Goal: Information Seeking & Learning: Learn about a topic

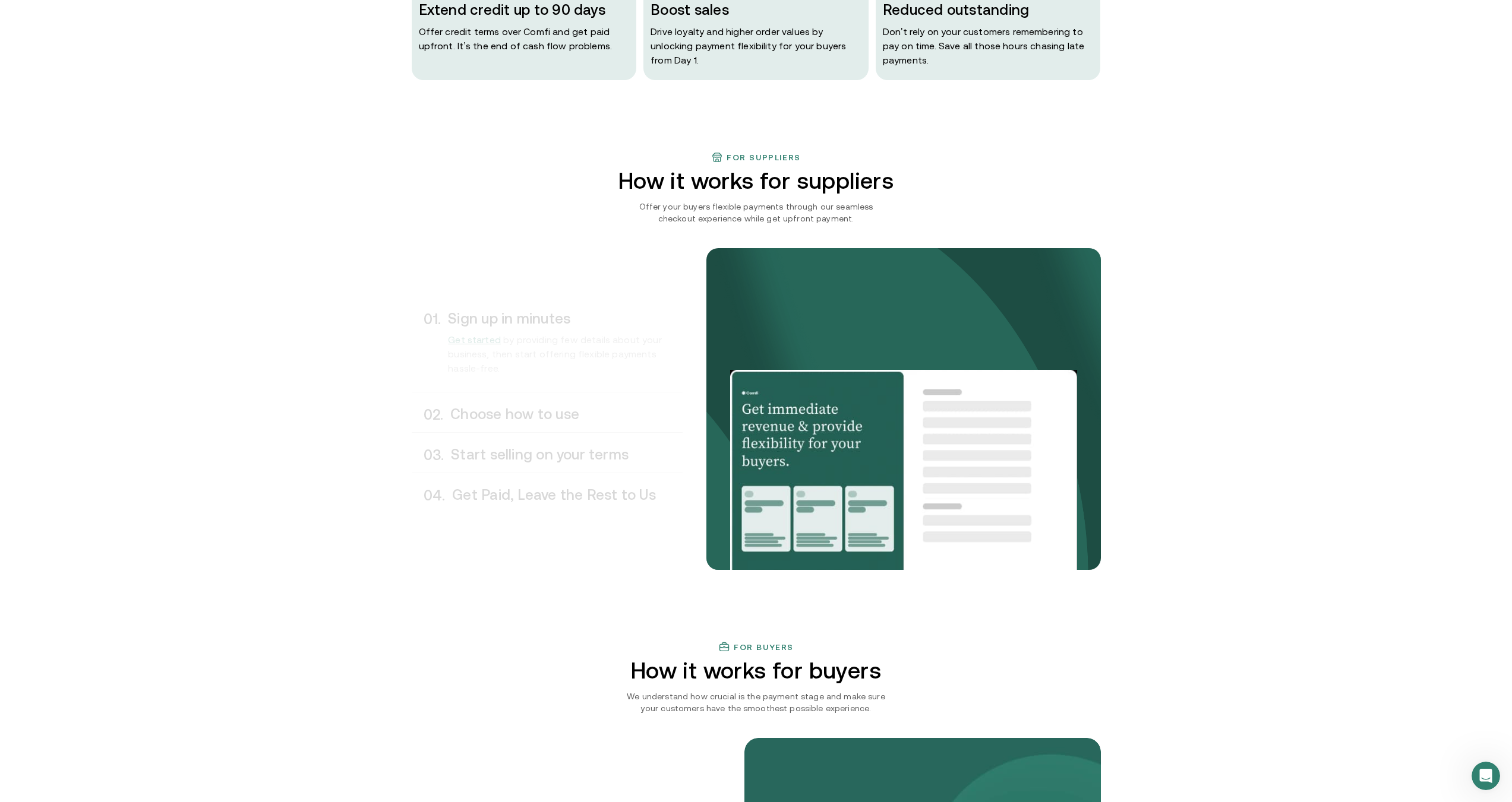
scroll to position [772, 0]
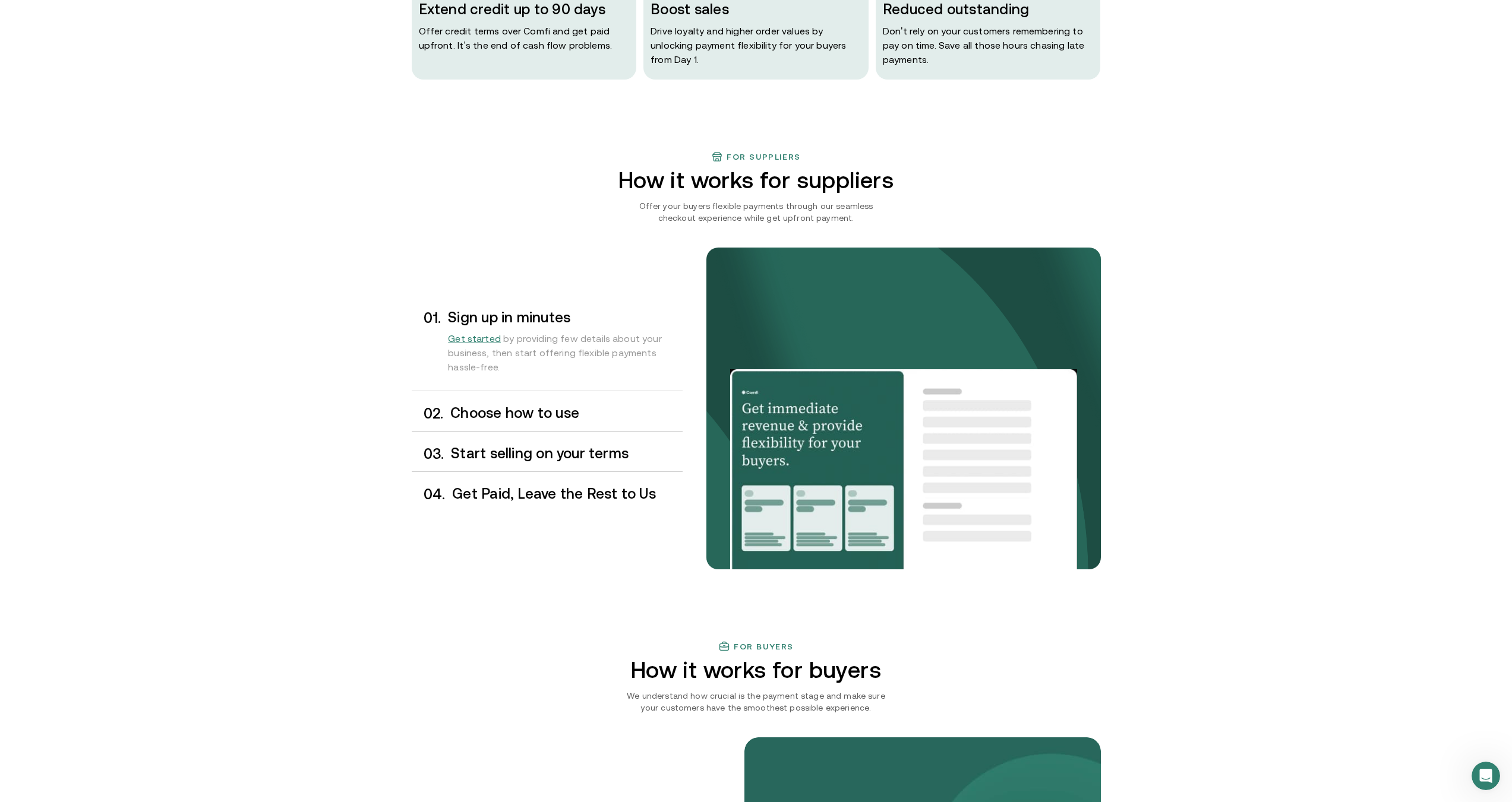
click at [529, 421] on h3 "Choose how to use" at bounding box center [566, 414] width 232 height 16
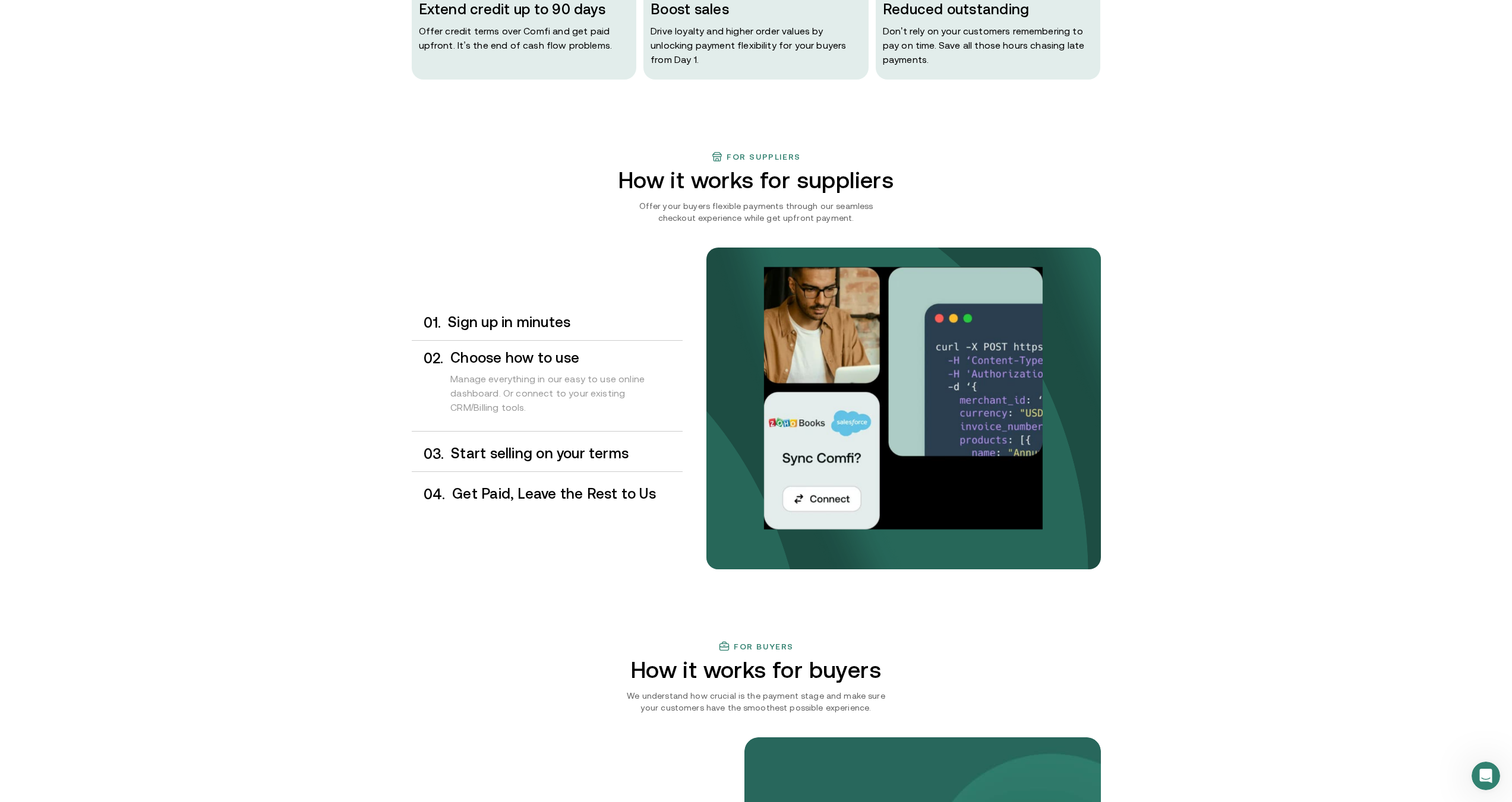
click at [528, 453] on h3 "Start selling on your terms" at bounding box center [565, 454] width 231 height 16
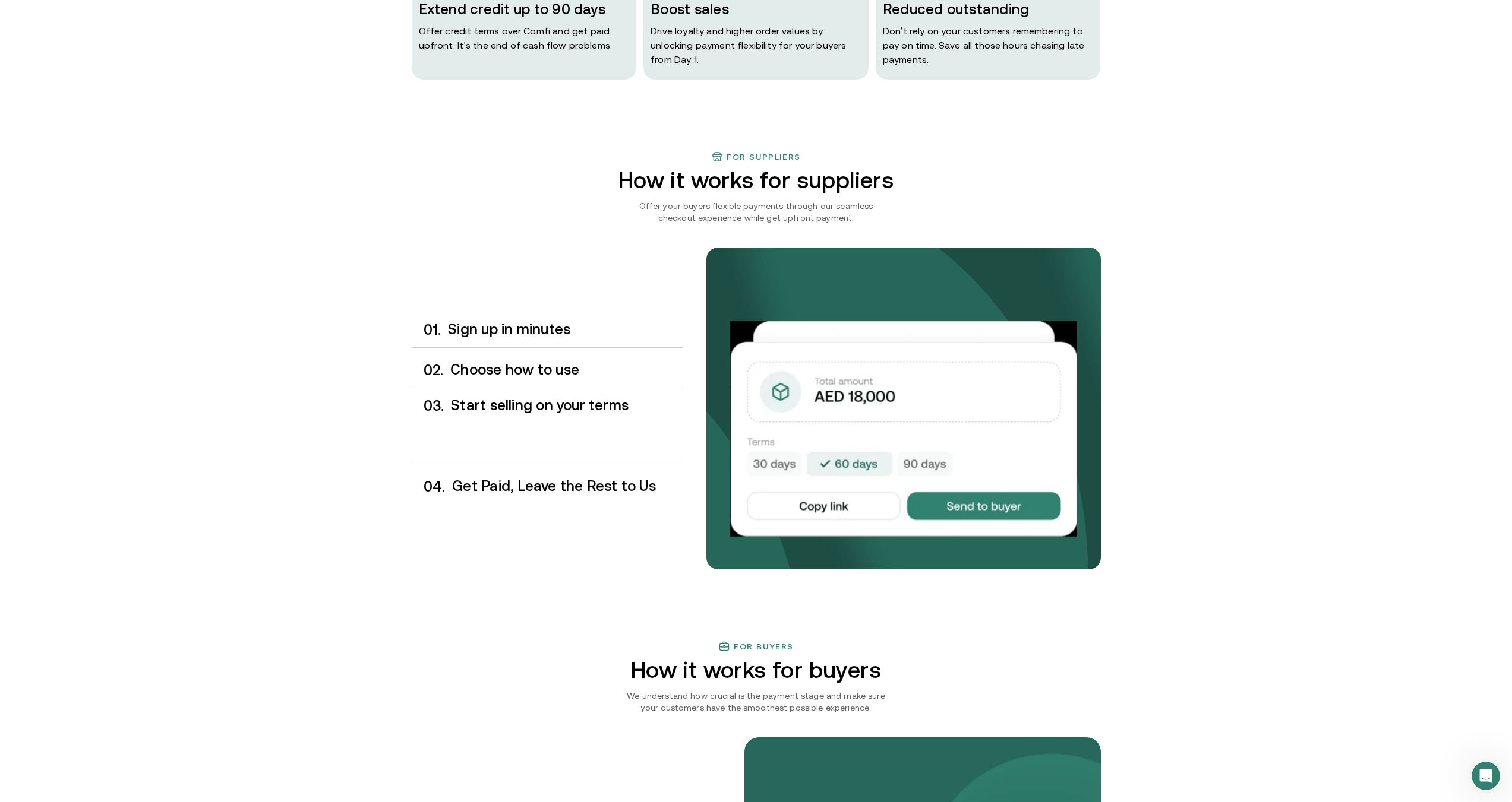
click at [545, 479] on h3 "Get Paid, Leave the Rest to Us" at bounding box center [567, 486] width 230 height 16
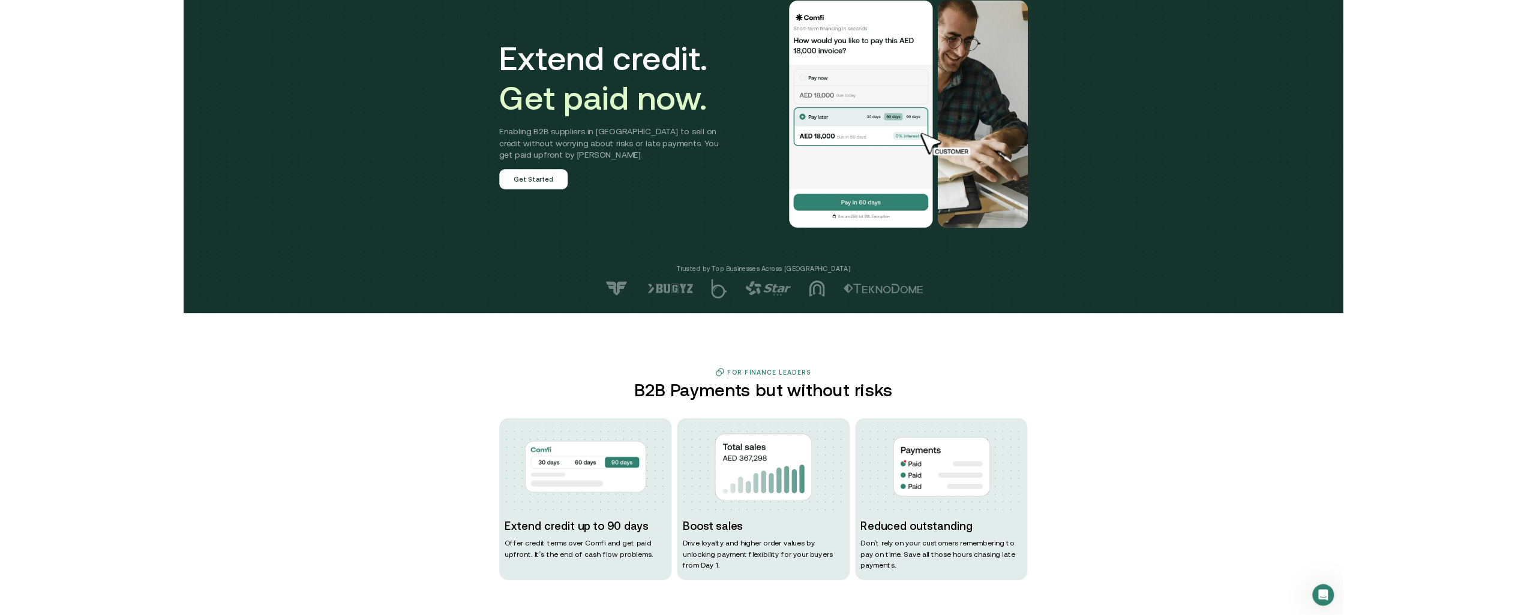
scroll to position [0, 0]
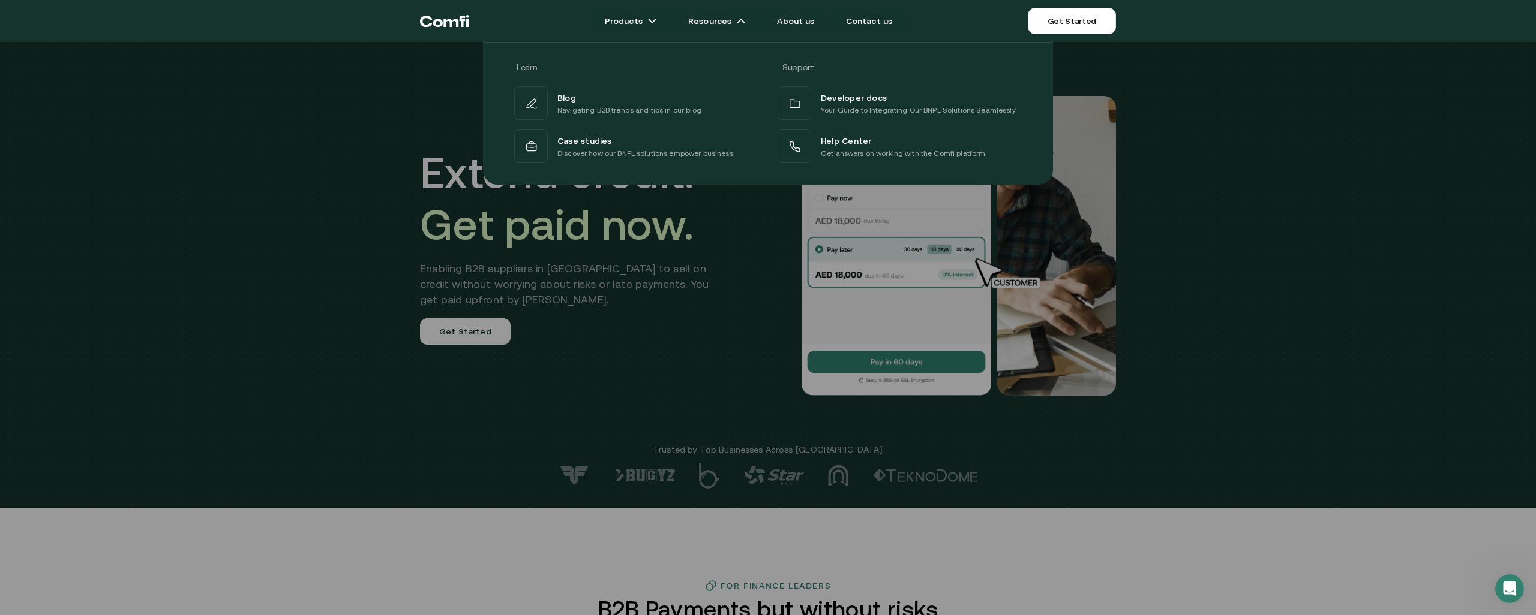
click at [1202, 349] on div at bounding box center [768, 349] width 1536 height 615
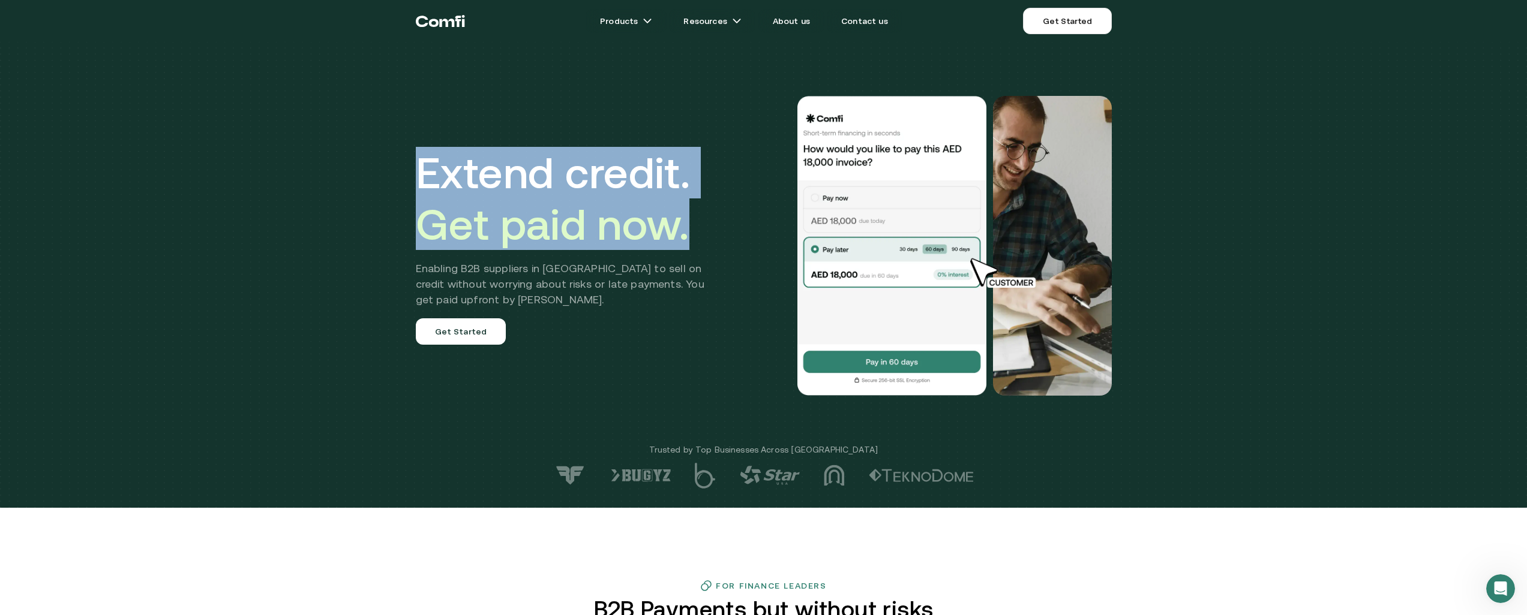
drag, startPoint x: 430, startPoint y: 175, endPoint x: 718, endPoint y: 217, distance: 291.6
click at [718, 217] on h1 "Extend credit. Get paid now." at bounding box center [569, 198] width 307 height 103
copy h1 "Extend credit. Get paid now."
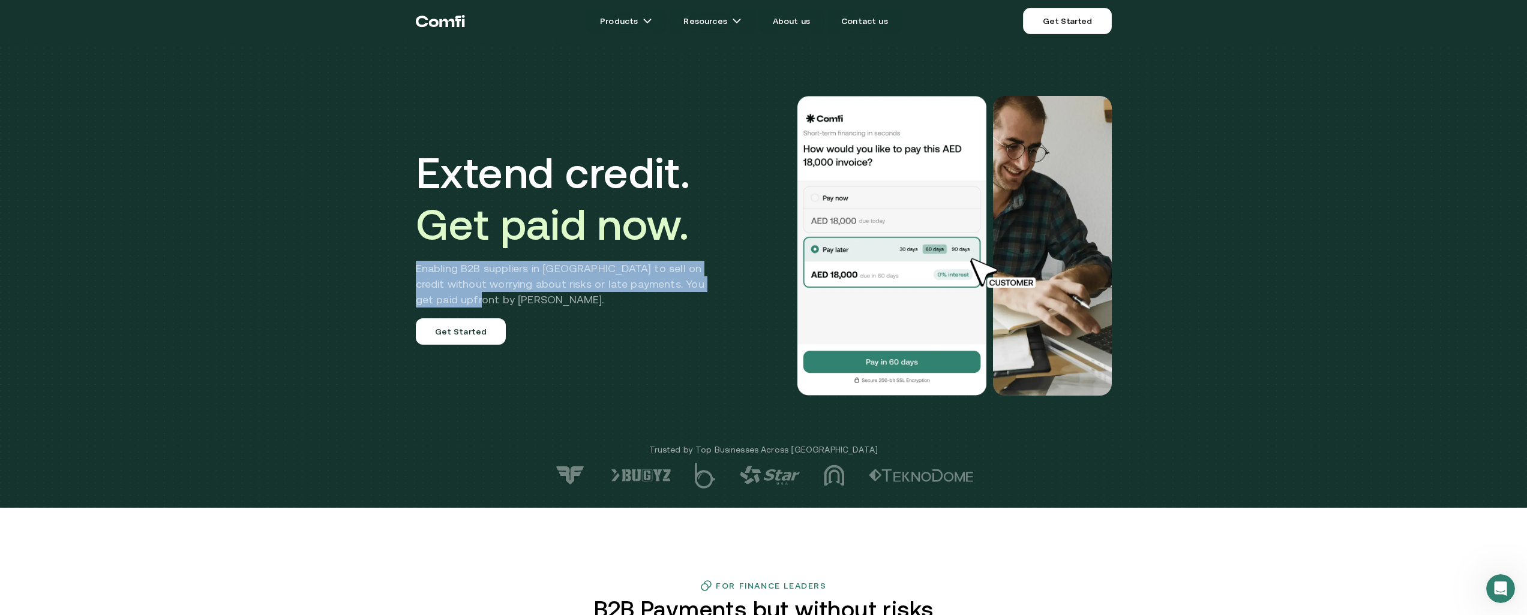
drag, startPoint x: 421, startPoint y: 269, endPoint x: 489, endPoint y: 301, distance: 76.0
click at [489, 301] on h2 "Enabling B2B suppliers in [GEOGRAPHIC_DATA] to sell on credit without worrying …" at bounding box center [569, 284] width 307 height 47
copy h2 "Enabling B2B suppliers in [GEOGRAPHIC_DATA] to sell on credit without worrying …"
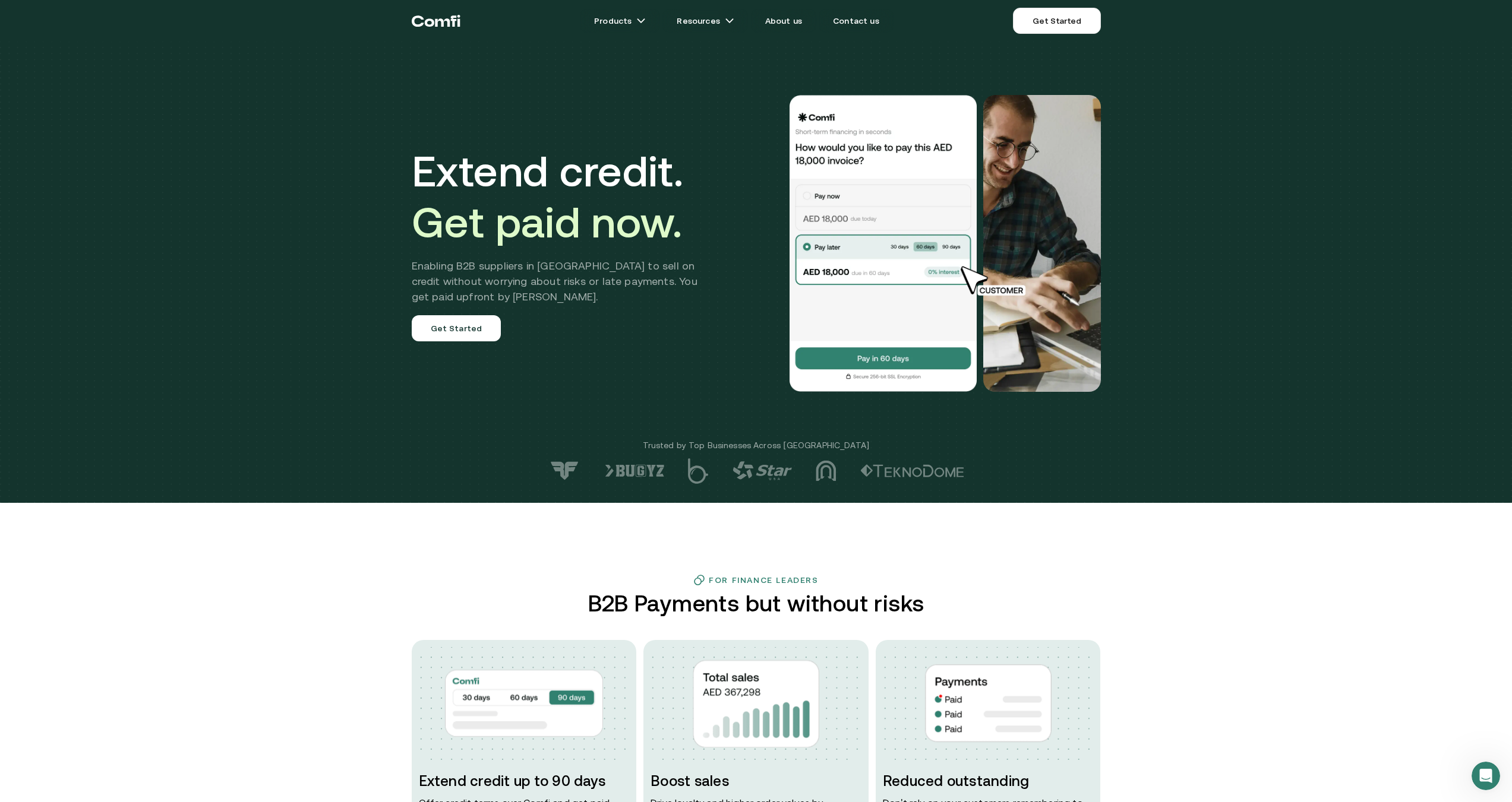
click at [362, 397] on div "Extend credit. Get paid now. Enabling B2B suppliers in [GEOGRAPHIC_DATA] to sel…" at bounding box center [756, 251] width 1512 height 503
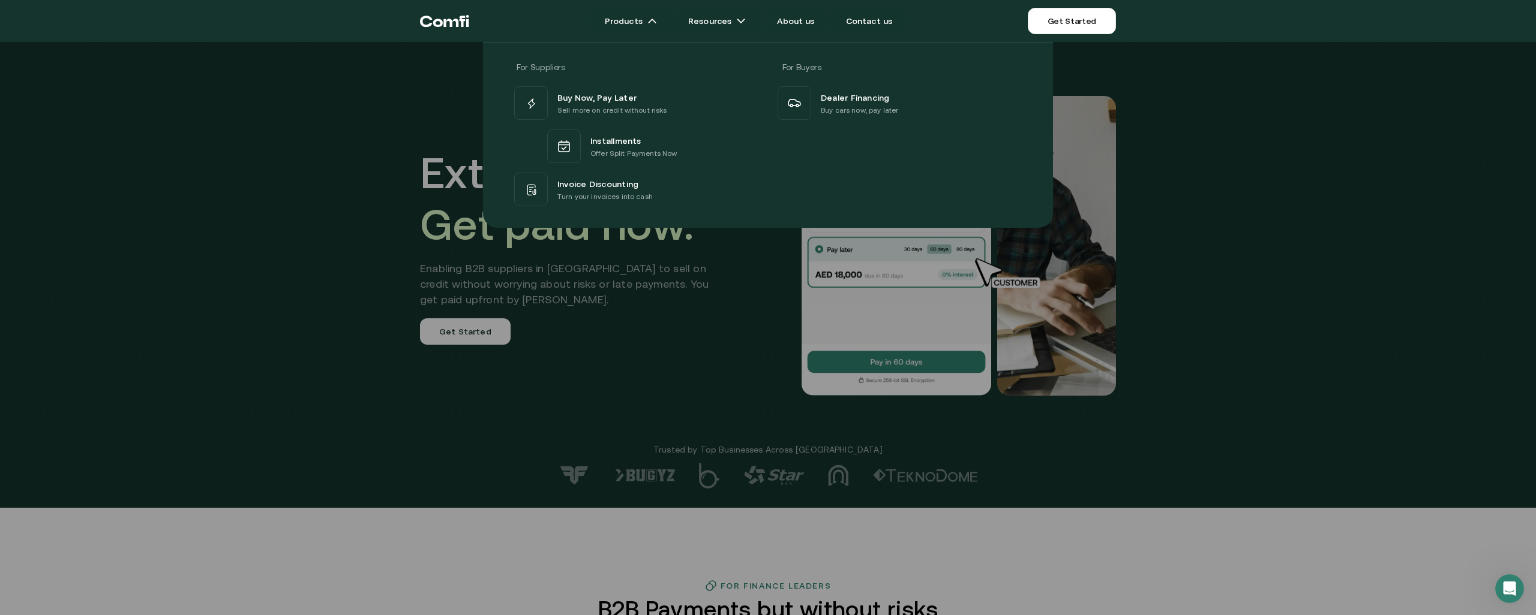
click at [356, 137] on div "For Suppliers For Buyers Buy Now, Pay Later Sell more on credit without risks I…" at bounding box center [768, 130] width 1536 height 195
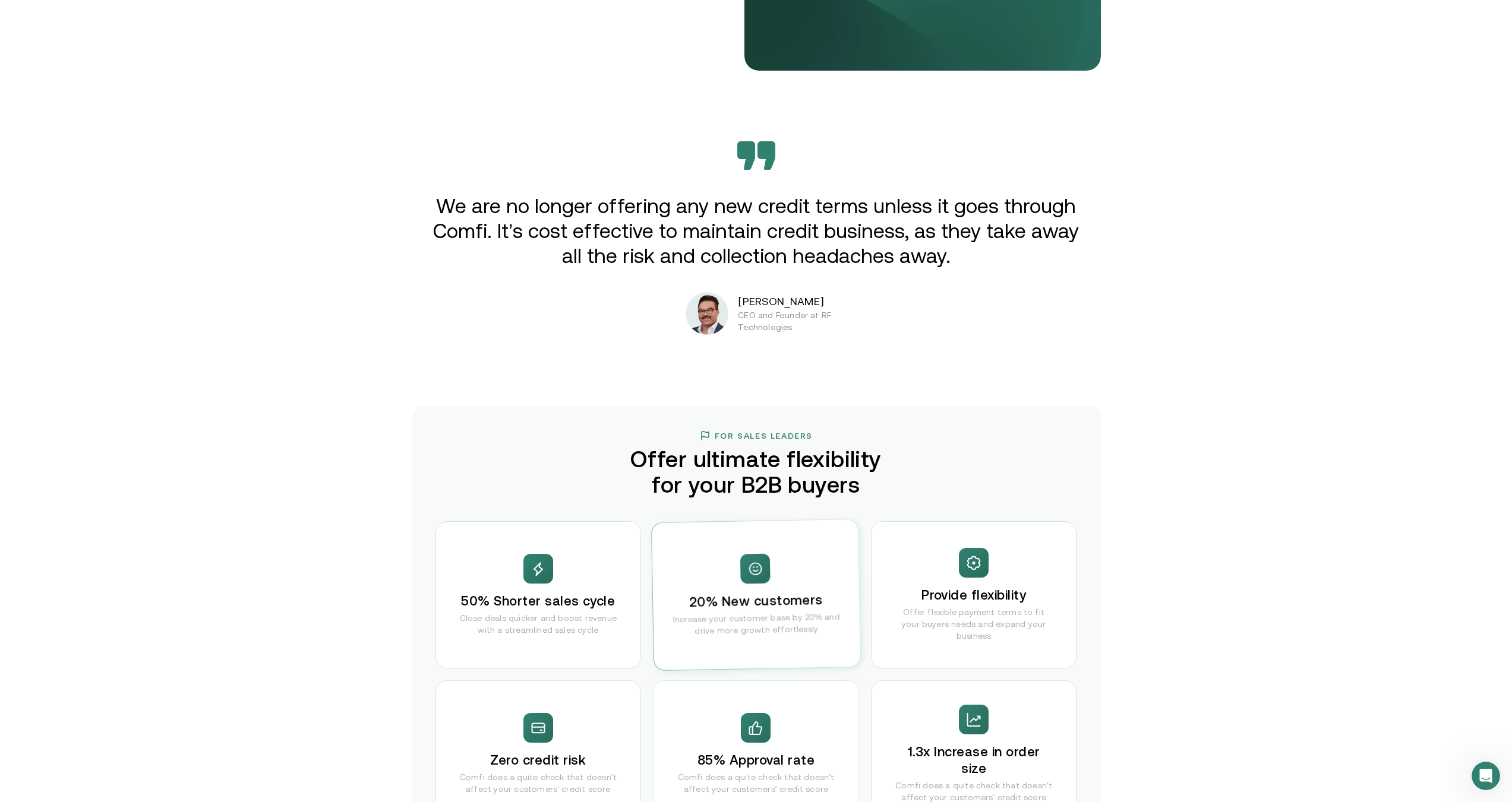
scroll to position [1782, 0]
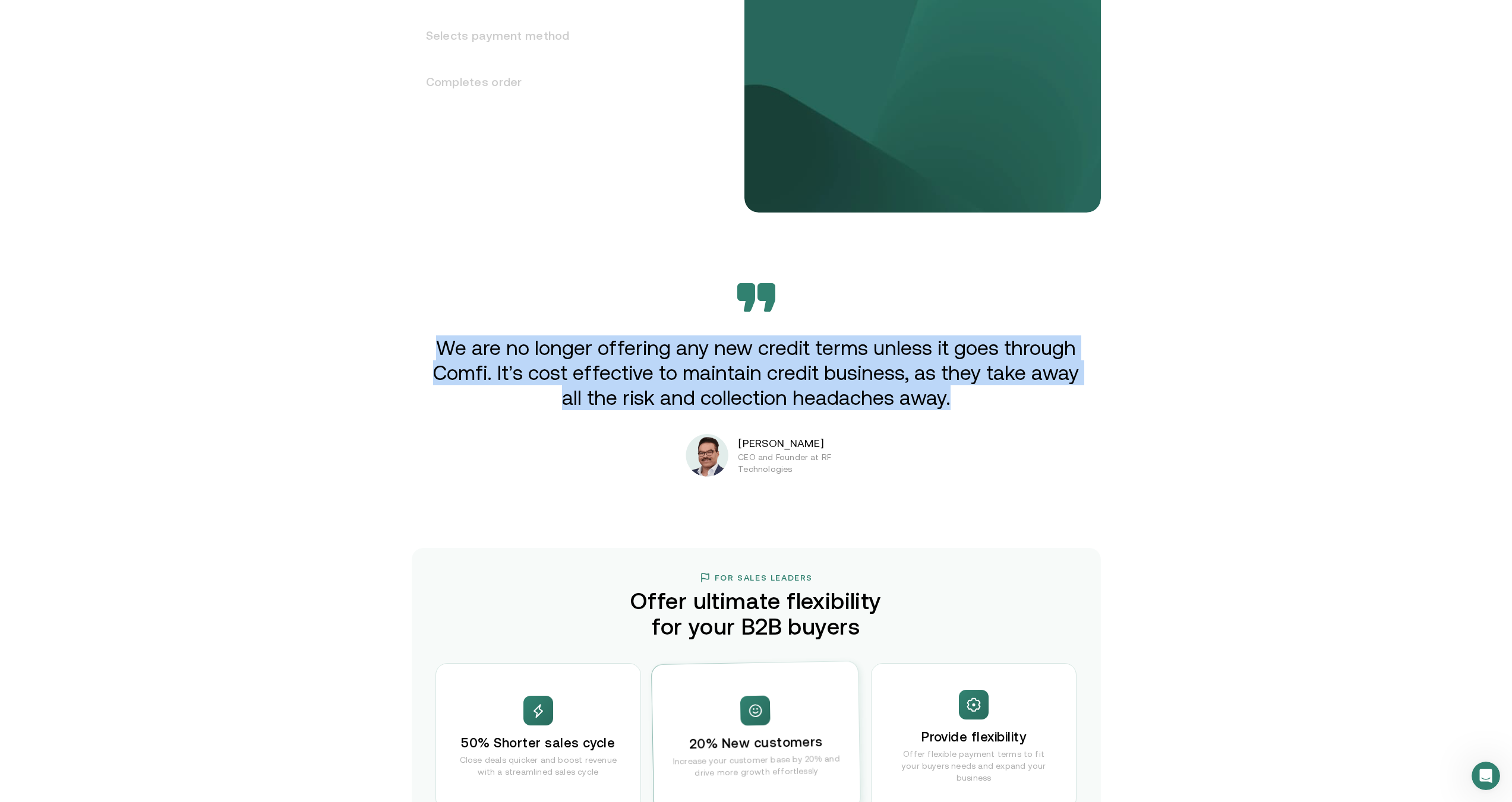
drag, startPoint x: 472, startPoint y: 343, endPoint x: 953, endPoint y: 392, distance: 483.5
click at [953, 392] on p "We are no longer offering any new credit terms unless it goes through Comfi. It…" at bounding box center [756, 373] width 655 height 75
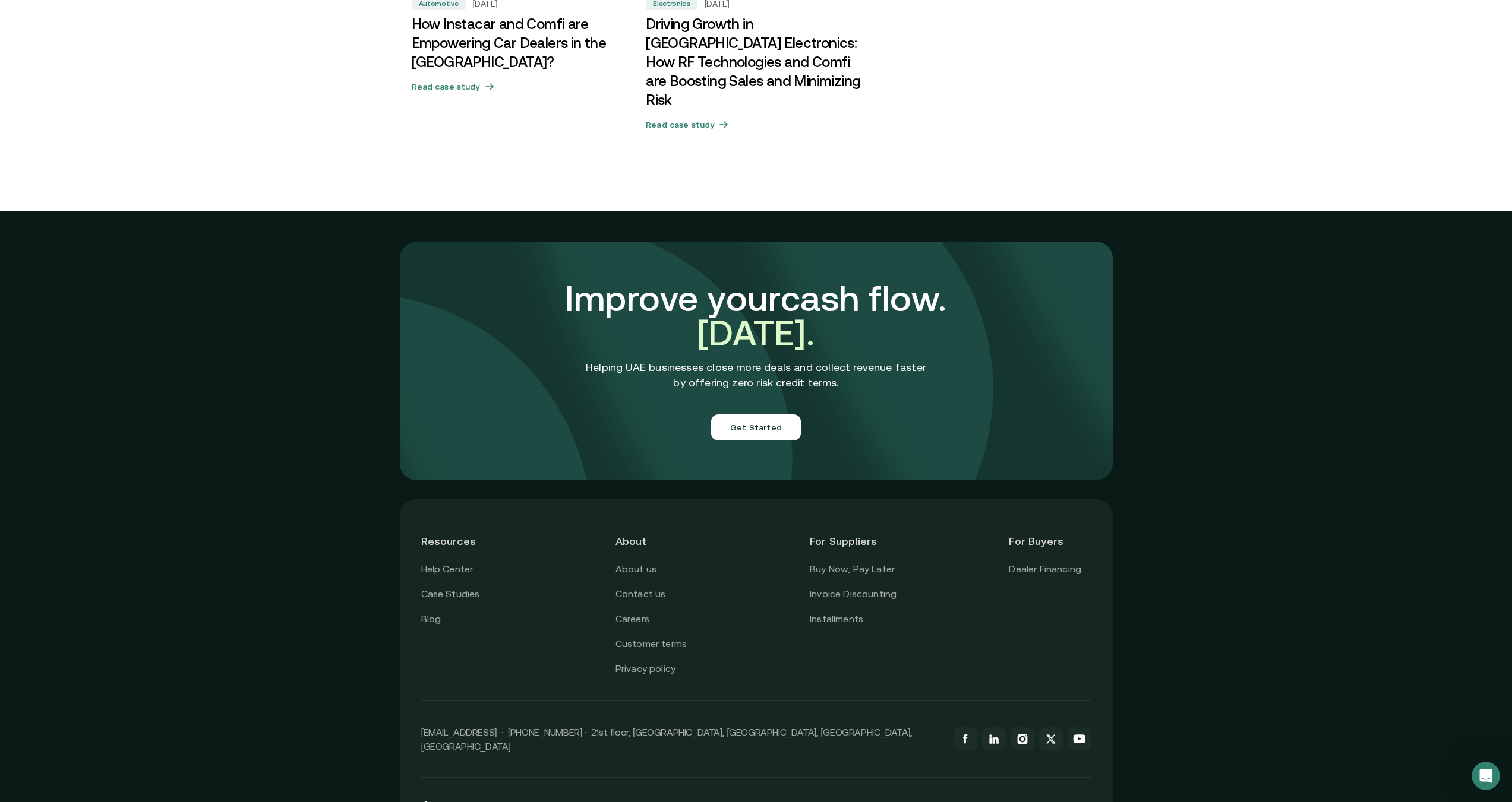
scroll to position [3933, 0]
